Goal: Transaction & Acquisition: Book appointment/travel/reservation

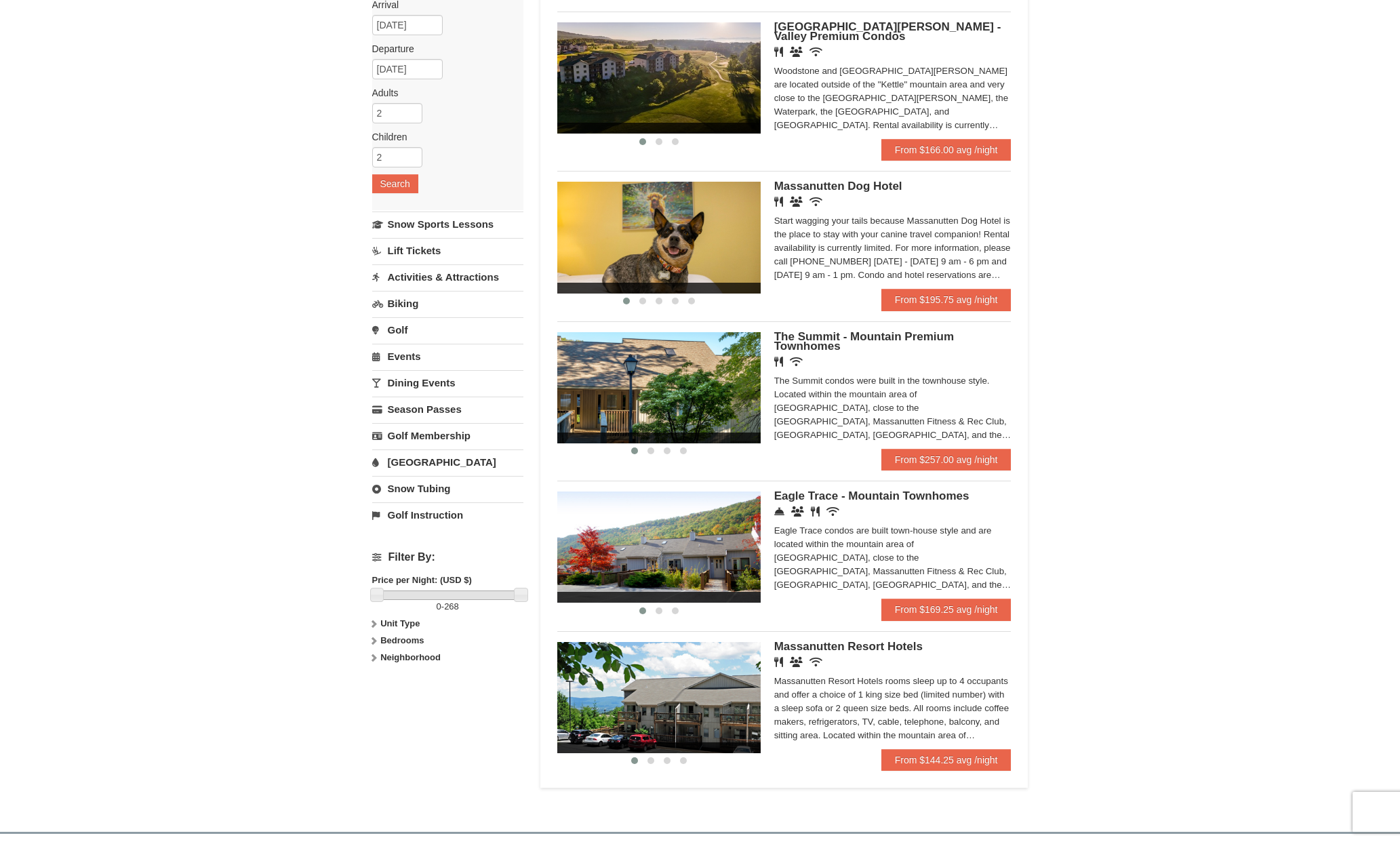
scroll to position [125, 0]
click at [972, 468] on link "From $257.00 avg /night" at bounding box center [947, 460] width 130 height 22
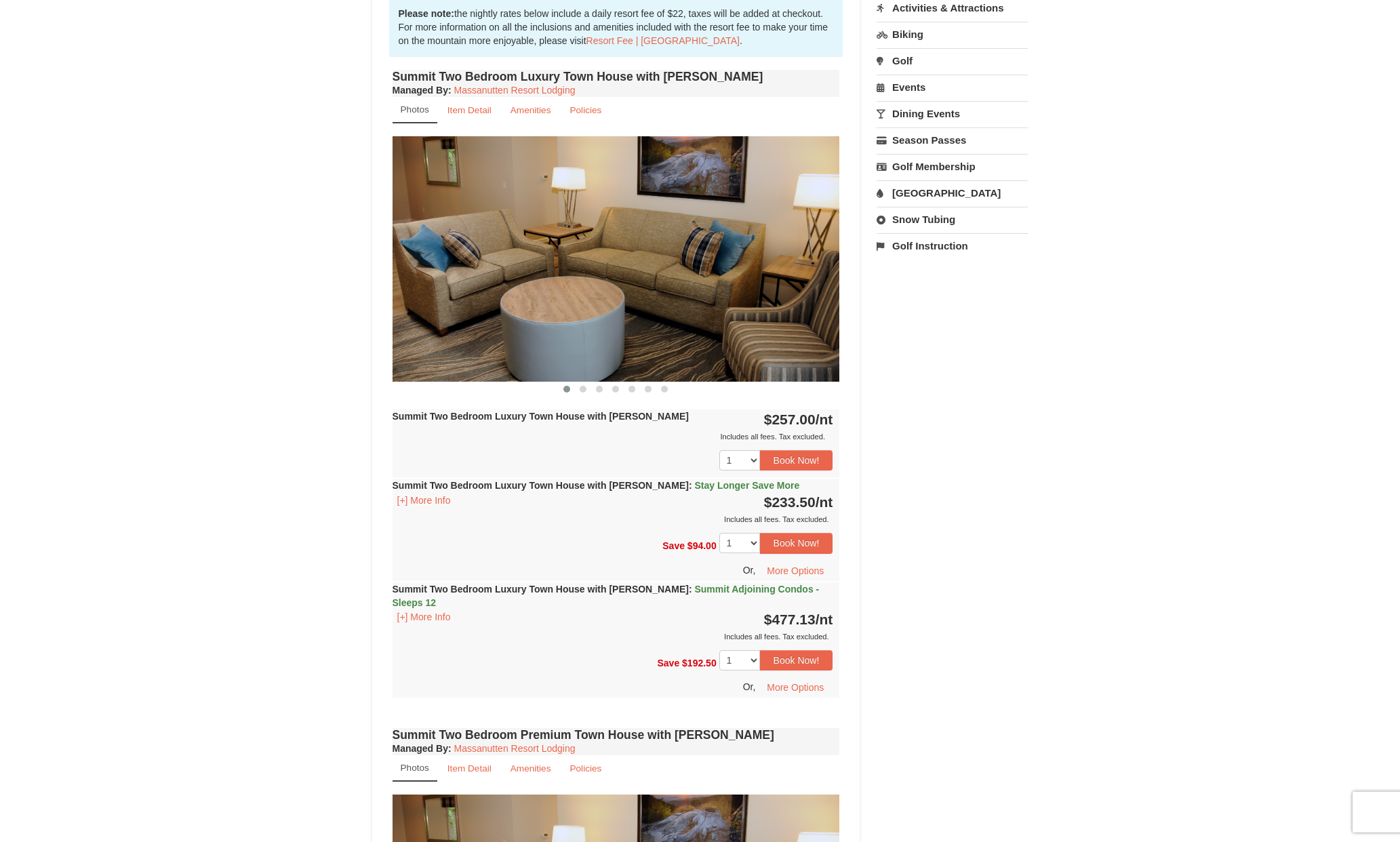
scroll to position [398, 0]
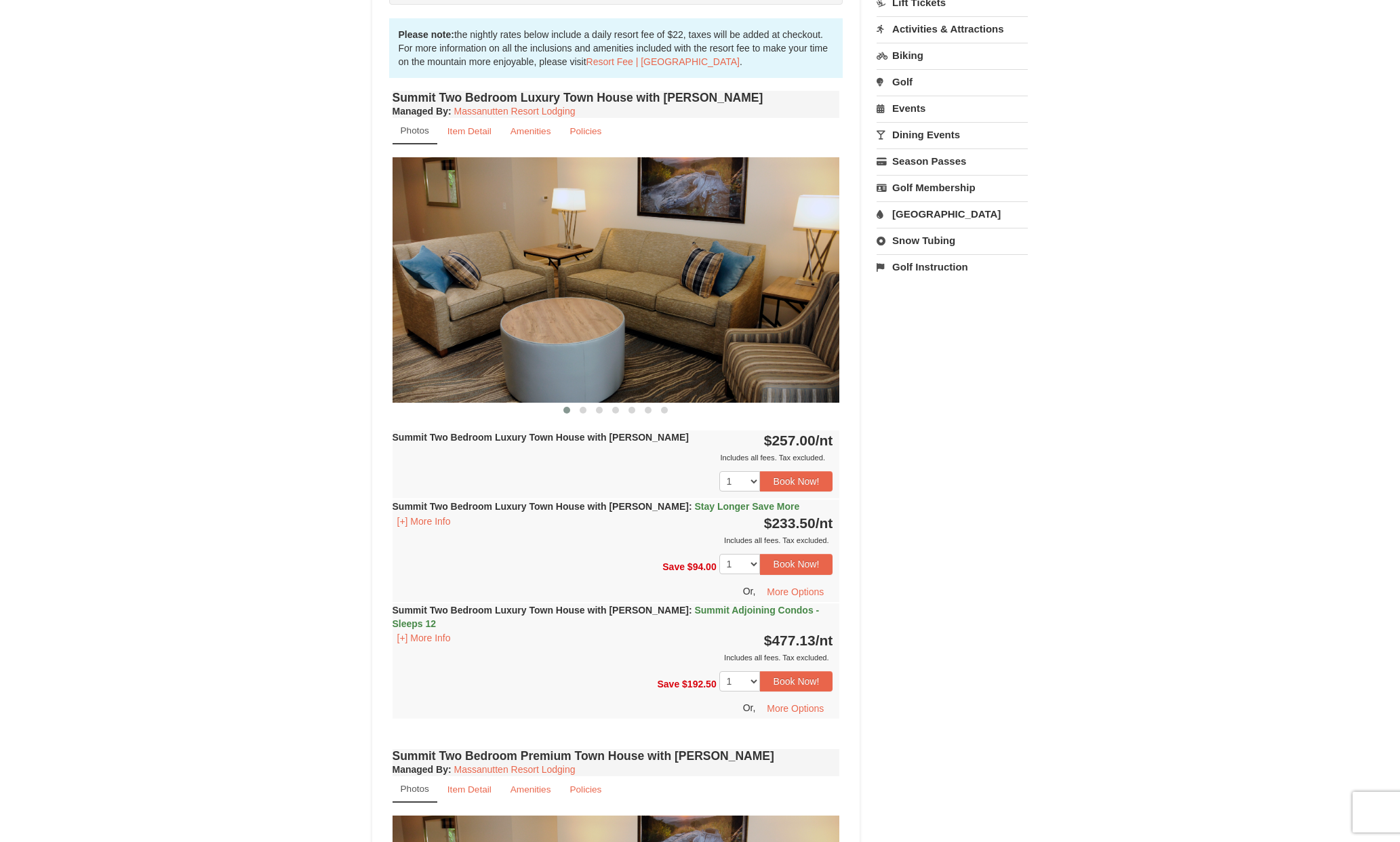
click at [639, 355] on img at bounding box center [617, 280] width 448 height 245
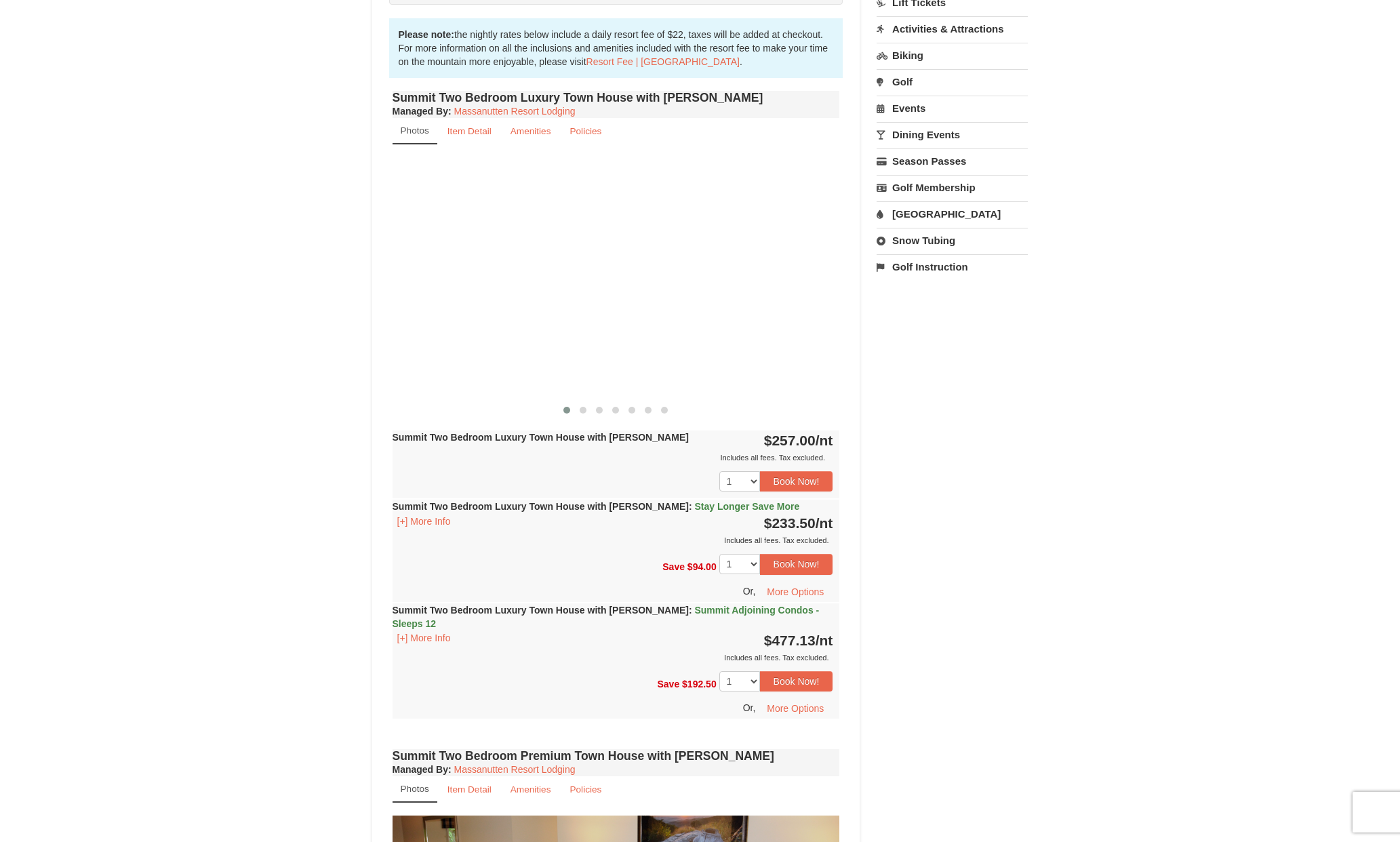
drag, startPoint x: 711, startPoint y: 318, endPoint x: 217, endPoint y: 256, distance: 497.9
click at [217, 255] on div "× <<Back to results The Summit - Mountain Premium Townhomes Book from $234! [ST…" at bounding box center [700, 671] width 1400 height 2044
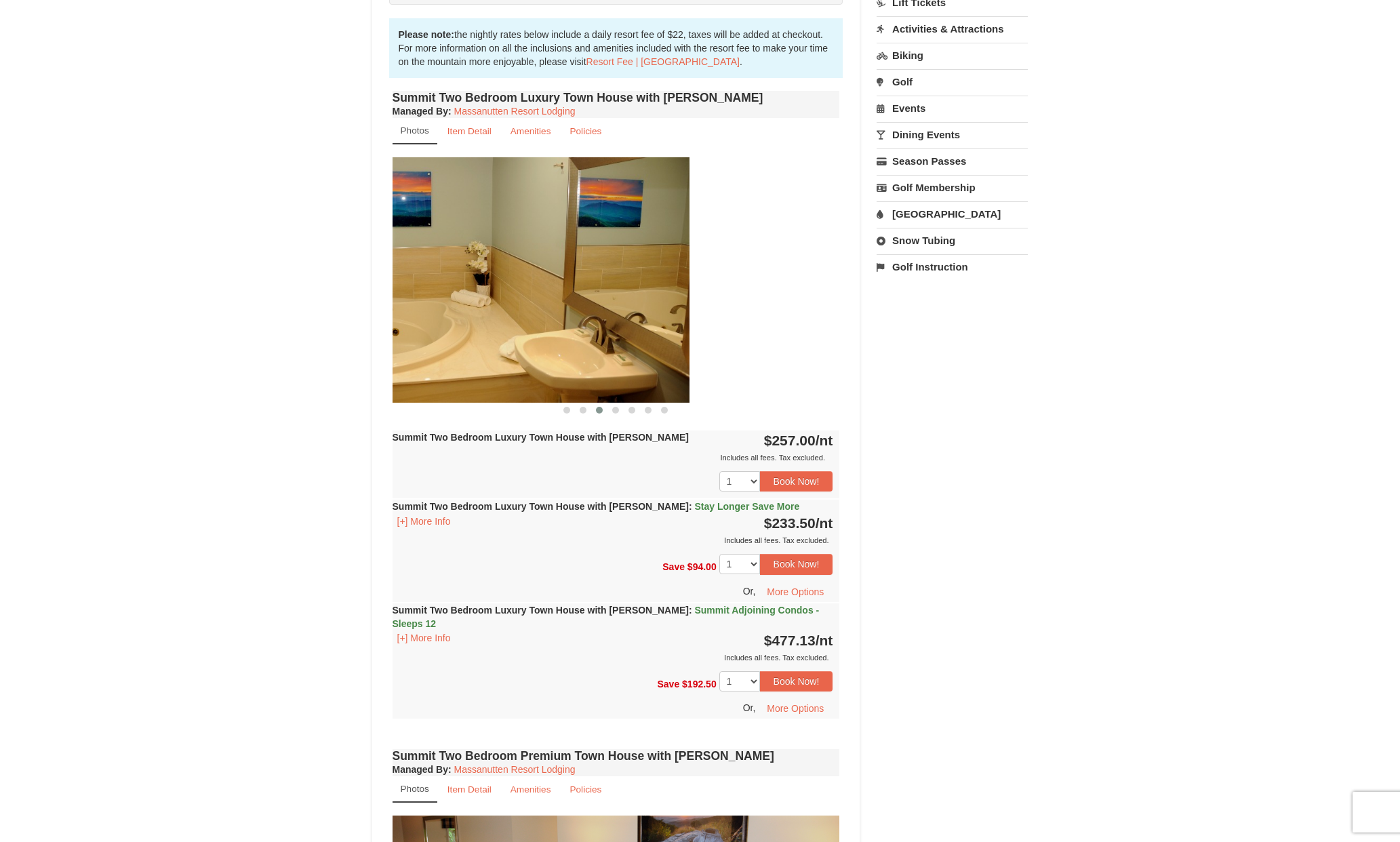
drag, startPoint x: 572, startPoint y: 295, endPoint x: 428, endPoint y: 287, distance: 144.2
click at [428, 287] on img at bounding box center [466, 280] width 448 height 245
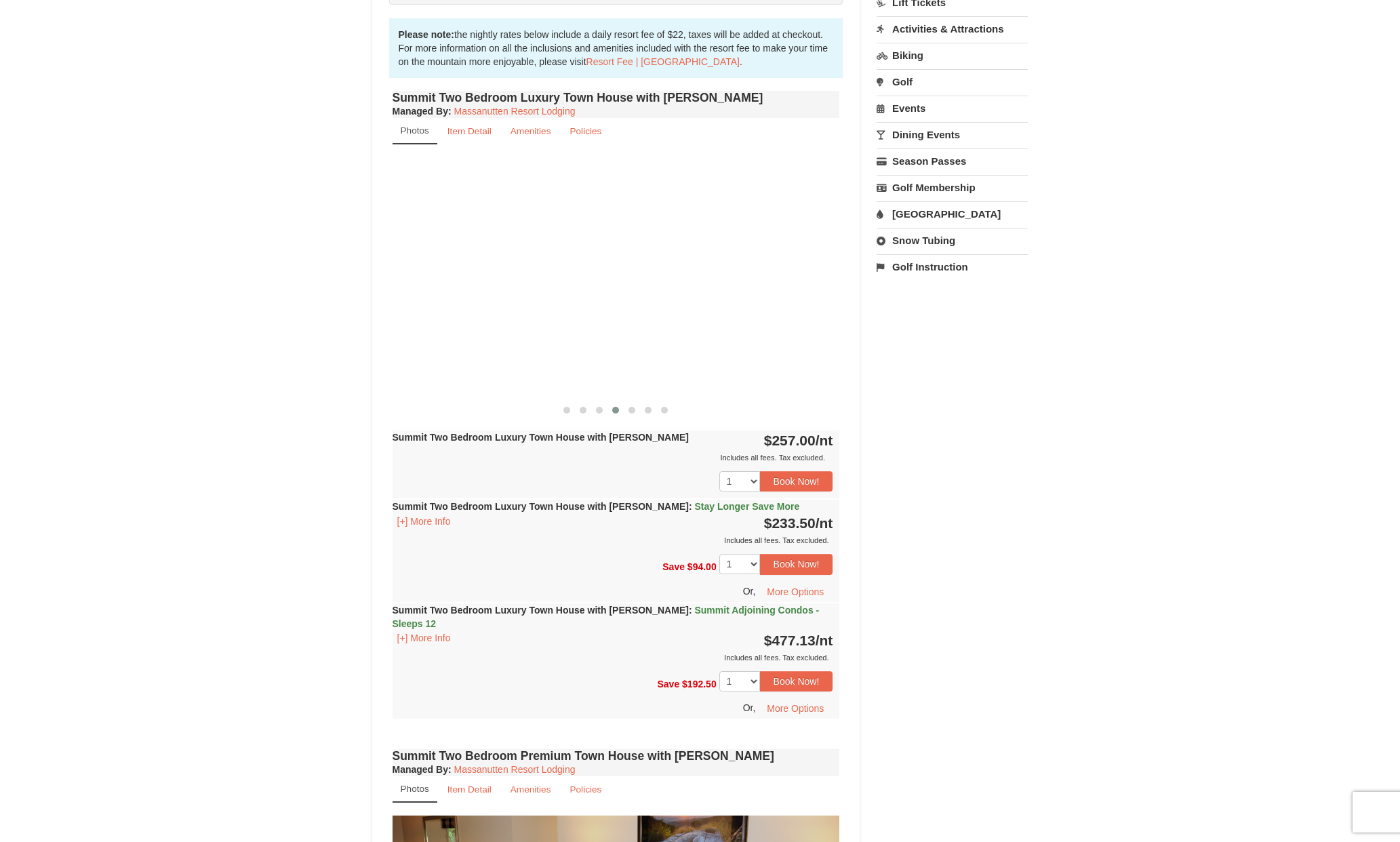
click at [299, 289] on div "× <<Back to results The Summit - Mountain Premium Townhomes Book from $234! [ST…" at bounding box center [700, 671] width 1400 height 2044
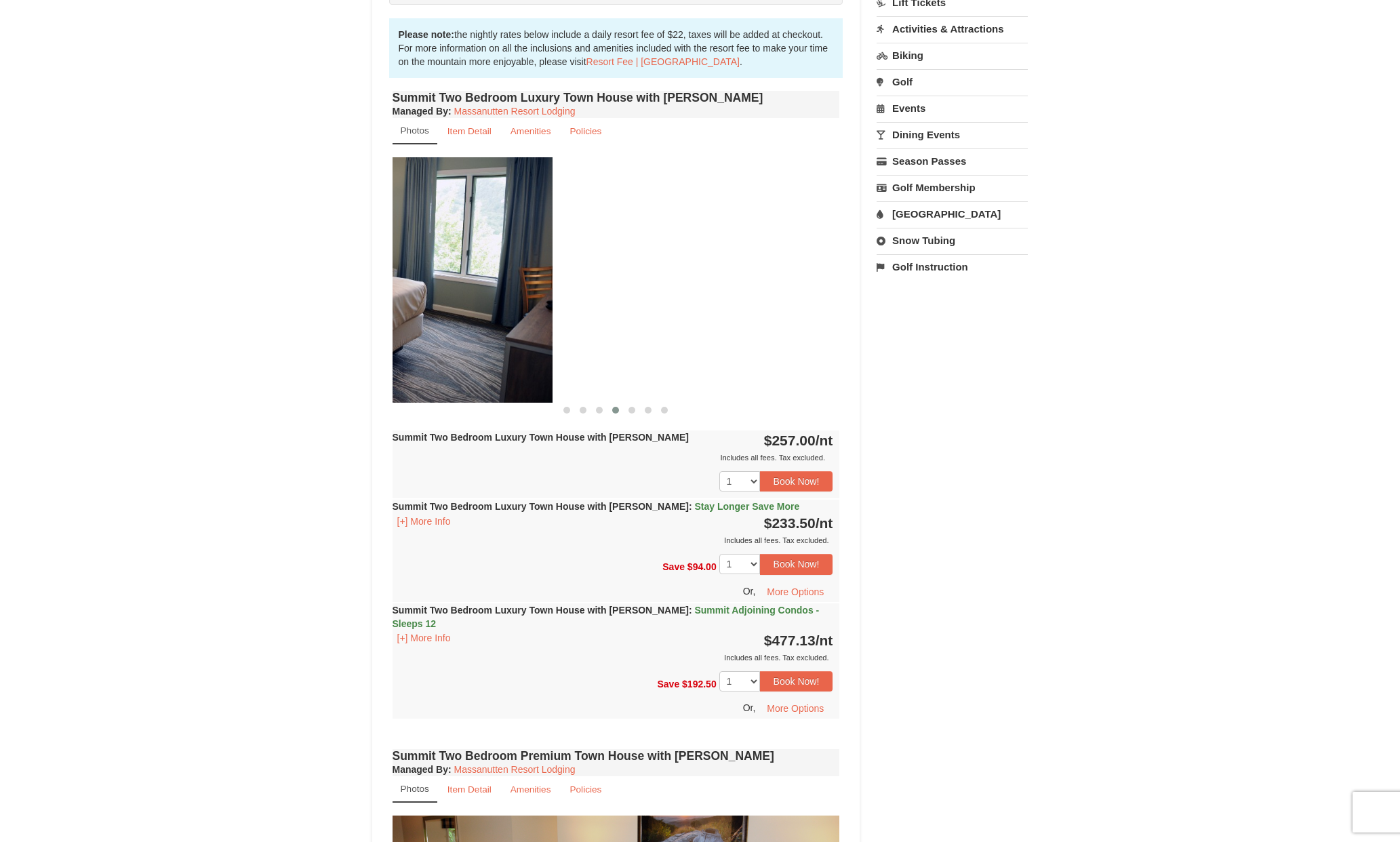
drag, startPoint x: 694, startPoint y: 294, endPoint x: 370, endPoint y: 264, distance: 325.4
click at [371, 264] on div "× <<Back to results The Summit - Mountain Premium Townhomes Book from $234! [ST…" at bounding box center [700, 671] width 683 height 2016
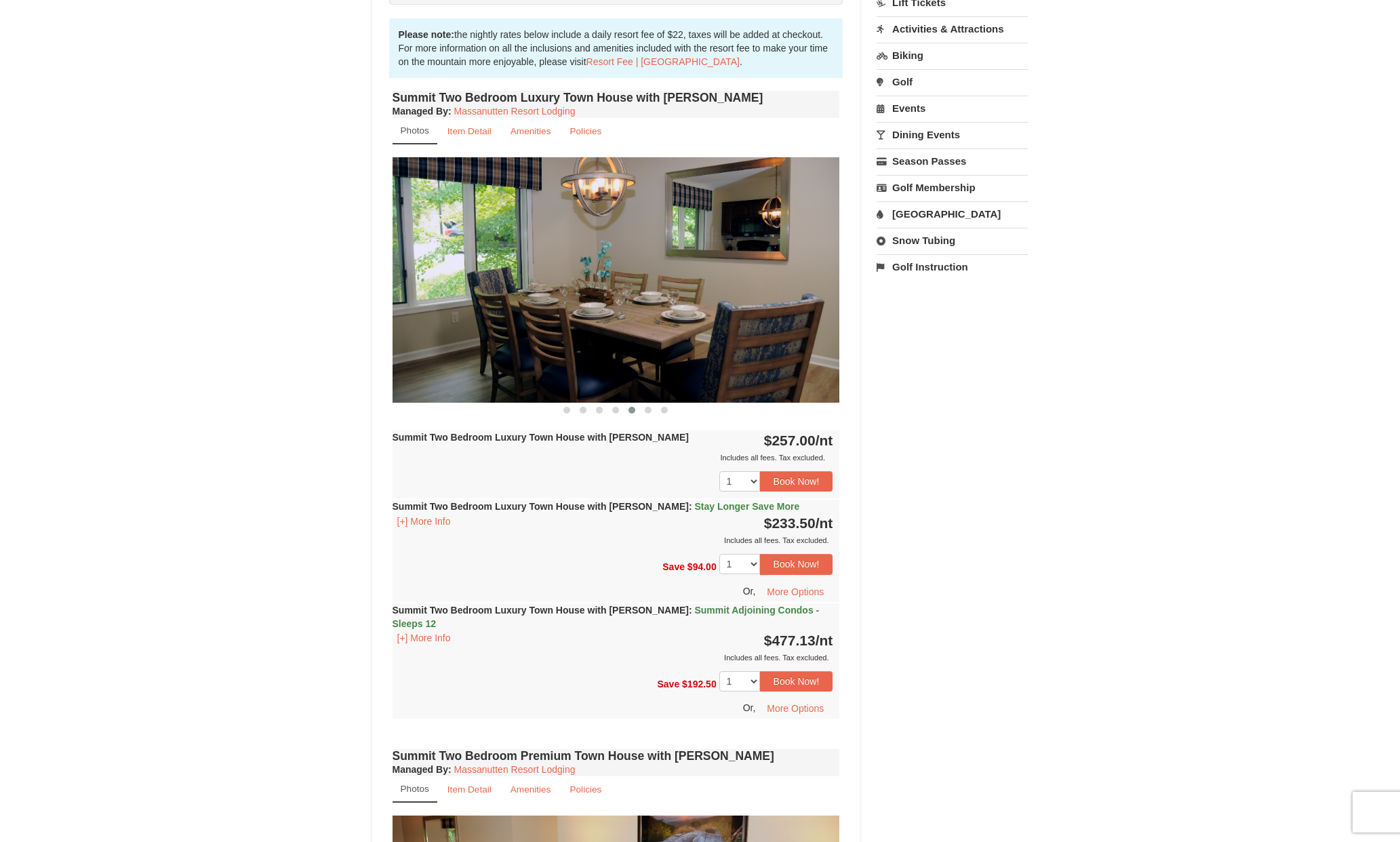
drag, startPoint x: 611, startPoint y: 292, endPoint x: 292, endPoint y: 263, distance: 320.3
click at [292, 263] on div "× <<Back to results The Summit - Mountain Premium Townhomes Book from $234! [ST…" at bounding box center [700, 671] width 1400 height 2044
drag, startPoint x: 644, startPoint y: 311, endPoint x: 410, endPoint y: 291, distance: 234.9
click at [405, 293] on img at bounding box center [617, 280] width 448 height 245
drag, startPoint x: 628, startPoint y: 270, endPoint x: 471, endPoint y: 271, distance: 157.0
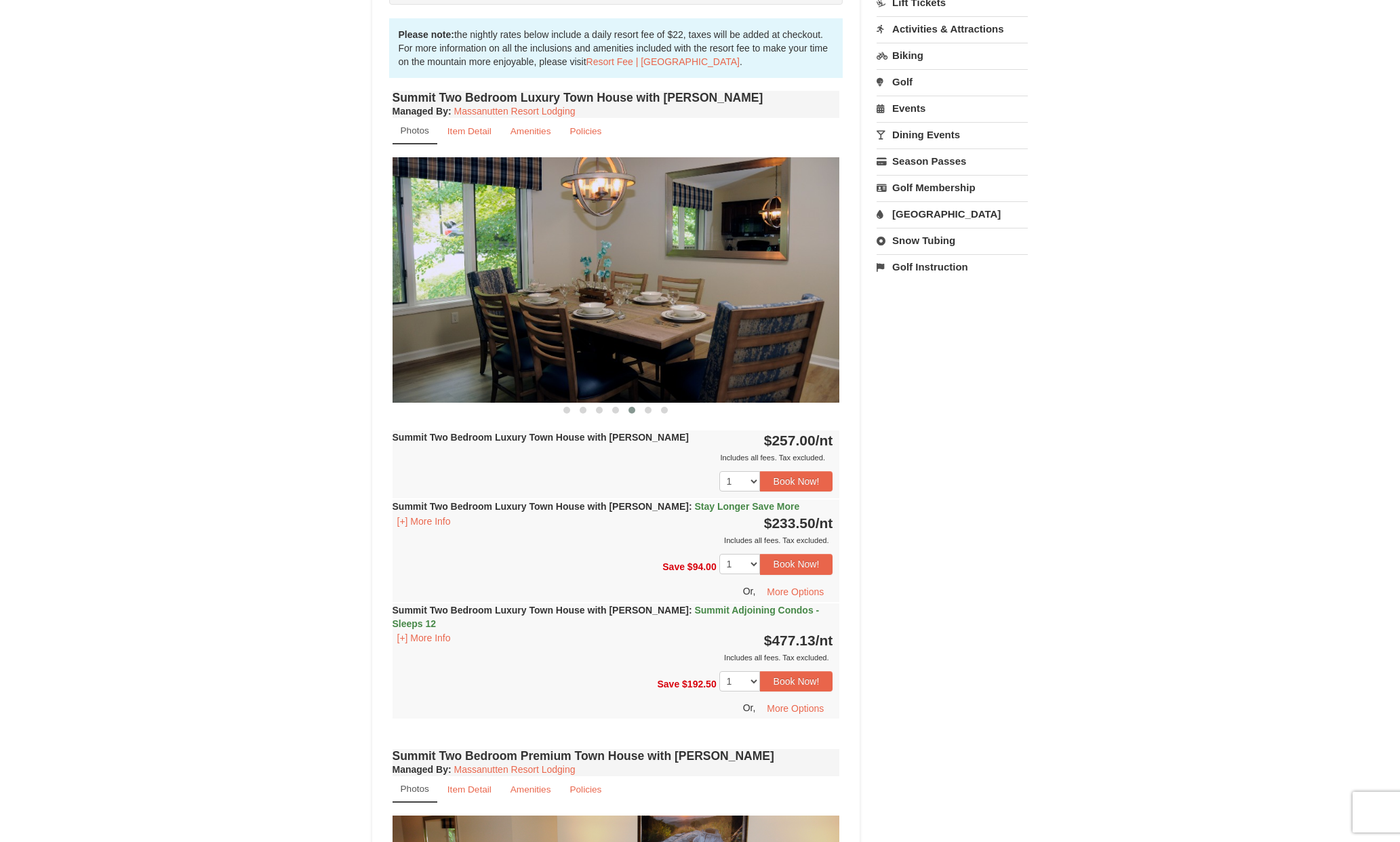
click at [471, 271] on img at bounding box center [617, 280] width 448 height 245
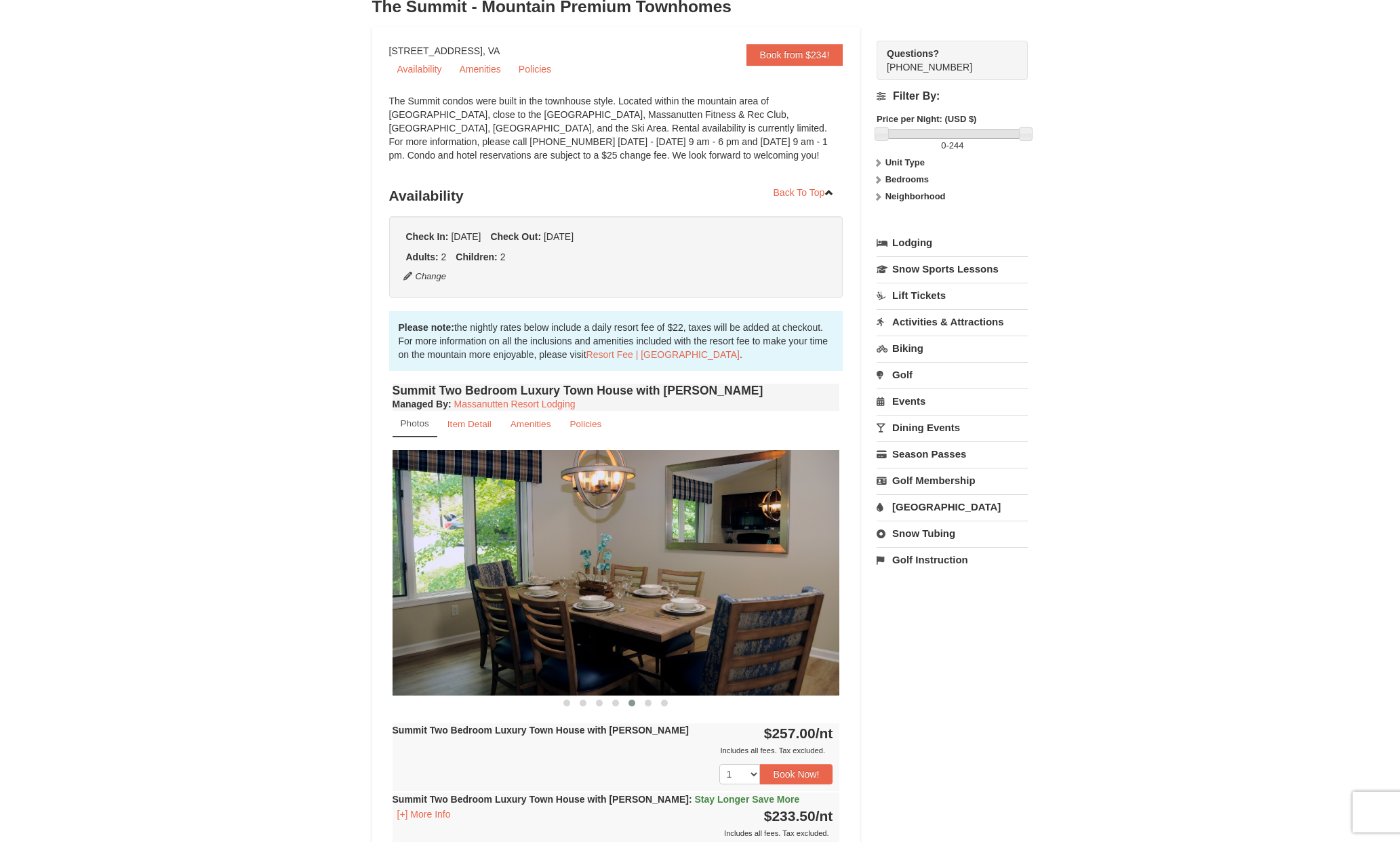
scroll to position [0, 0]
